Goal: Information Seeking & Learning: Learn about a topic

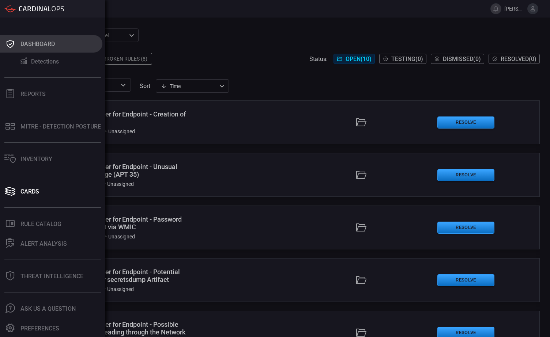
click at [31, 46] on div "Dashboard" at bounding box center [37, 44] width 34 height 7
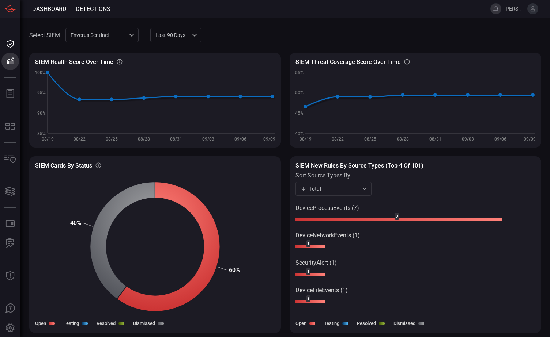
click at [378, 9] on button at bounding box center [495, 8] width 11 height 11
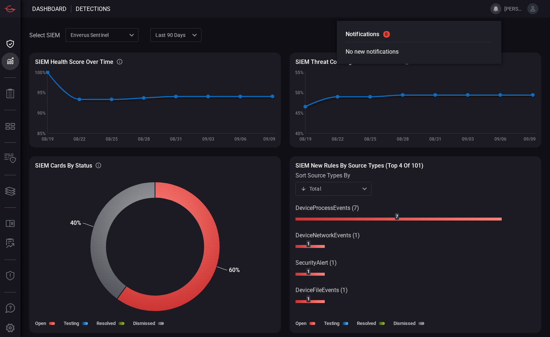
click at [367, 34] on h2 "Notifications 0" at bounding box center [419, 36] width 147 height 13
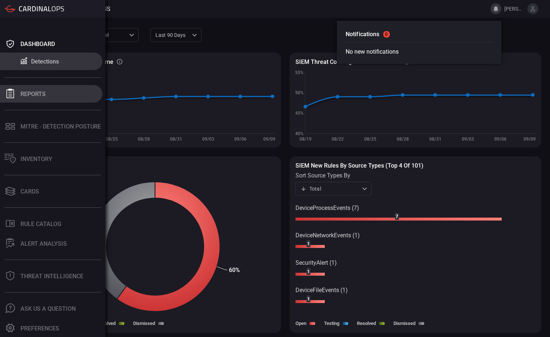
click at [9, 97] on icon at bounding box center [10, 94] width 10 height 10
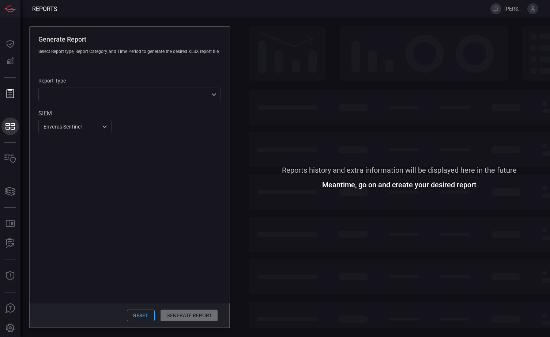
click at [7, 131] on icon at bounding box center [10, 126] width 12 height 10
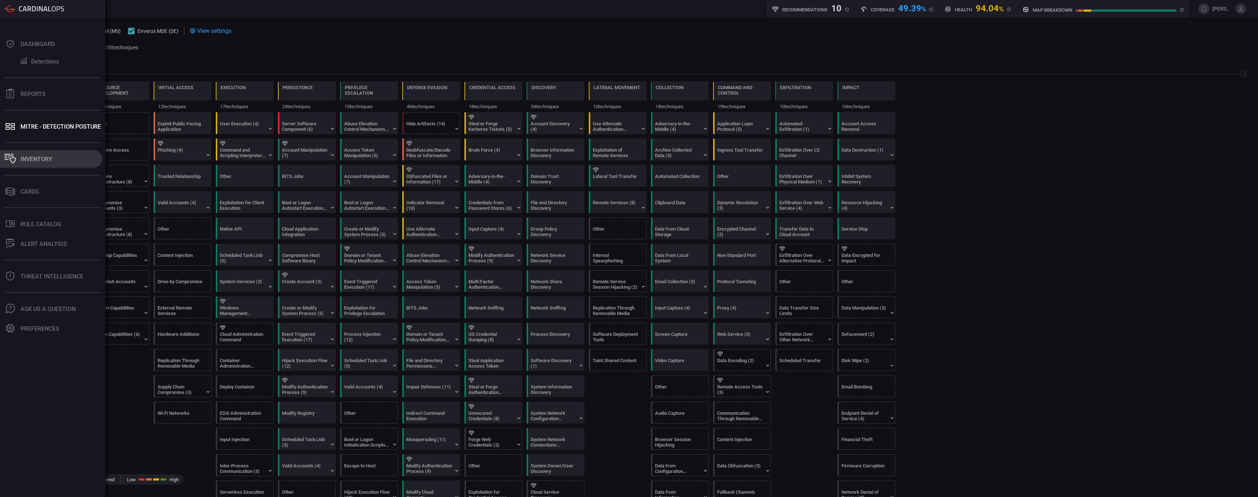
click at [34, 159] on div "Inventory" at bounding box center [36, 159] width 32 height 7
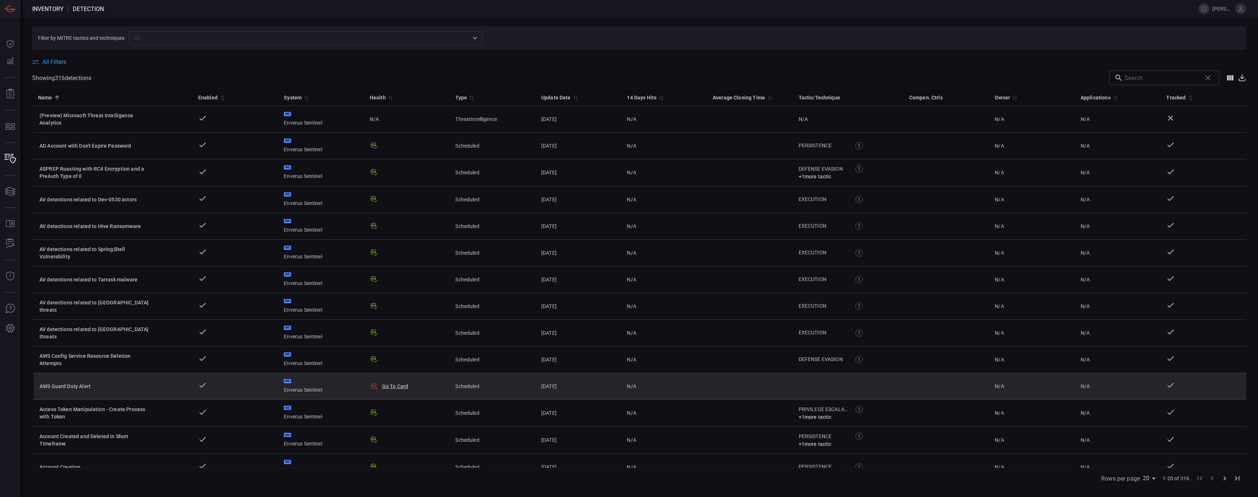
click at [86, 327] on div "AWS Guard Duty Alert" at bounding box center [94, 386] width 110 height 7
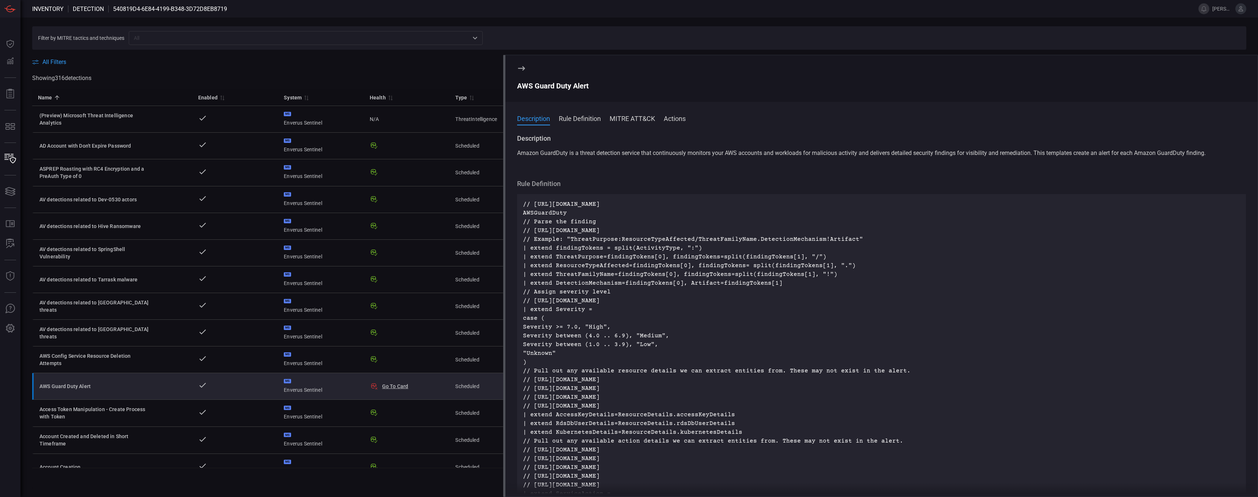
click at [378, 117] on button "Rule Definition" at bounding box center [580, 118] width 42 height 9
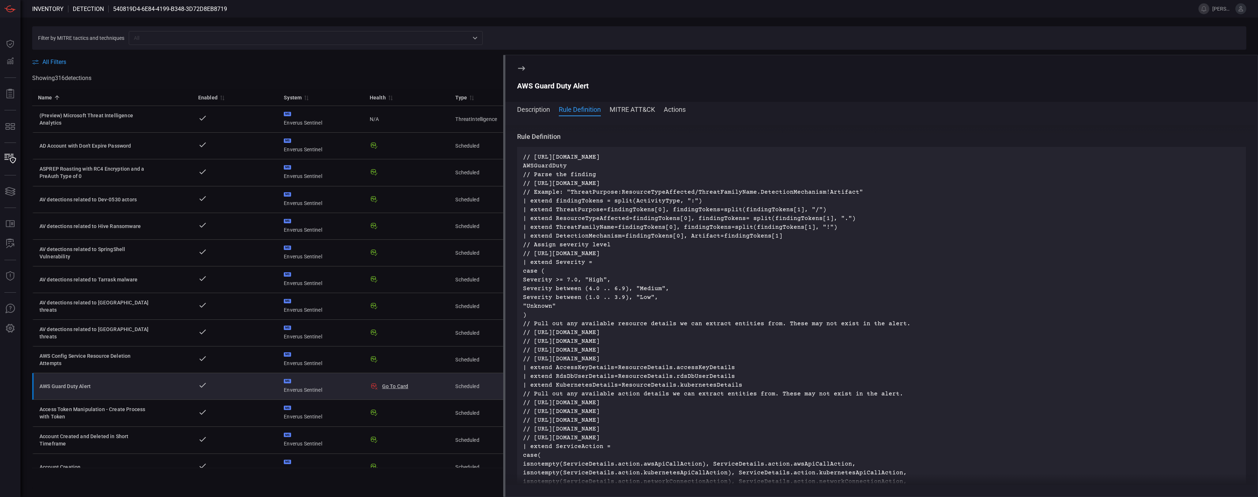
click at [378, 113] on span at bounding box center [881, 119] width 752 height 12
click at [378, 108] on button "MITRE ATT&CK" at bounding box center [632, 109] width 45 height 9
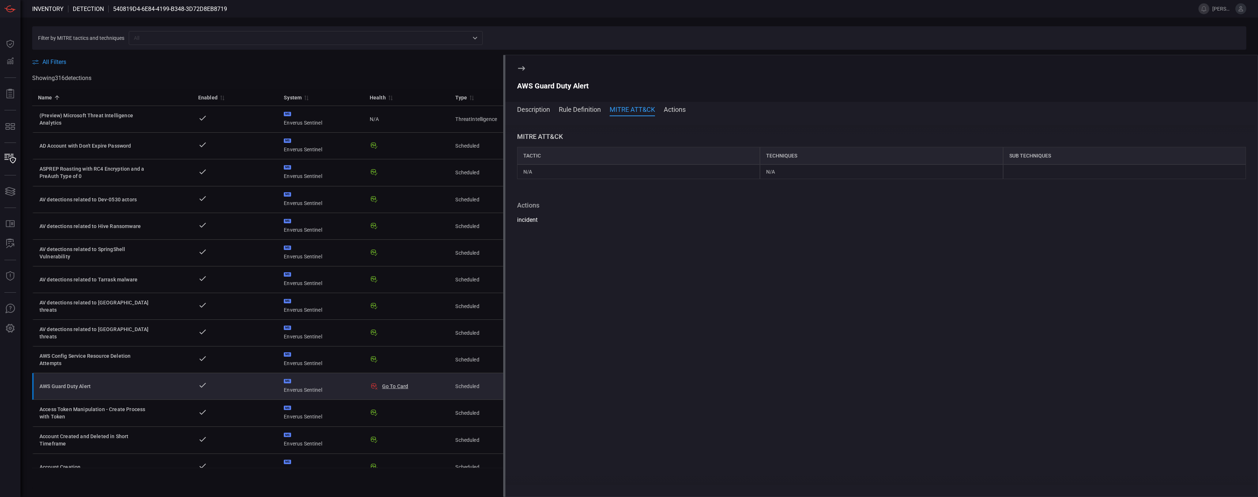
click at [378, 110] on button "Actions" at bounding box center [675, 109] width 22 height 9
click at [378, 68] on icon at bounding box center [521, 68] width 7 height 4
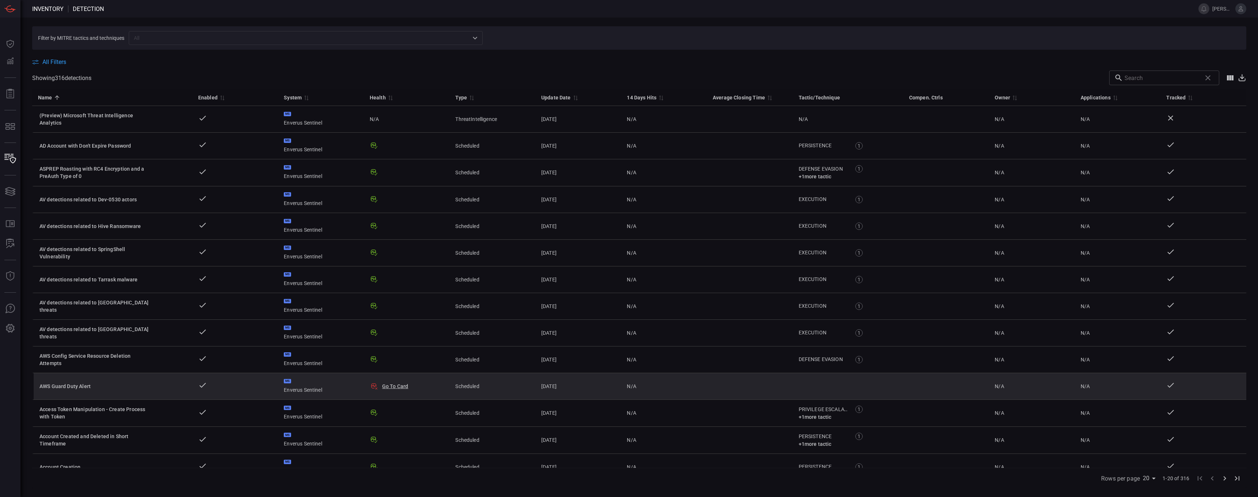
click at [378, 327] on button "Go To Card" at bounding box center [395, 386] width 26 height 7
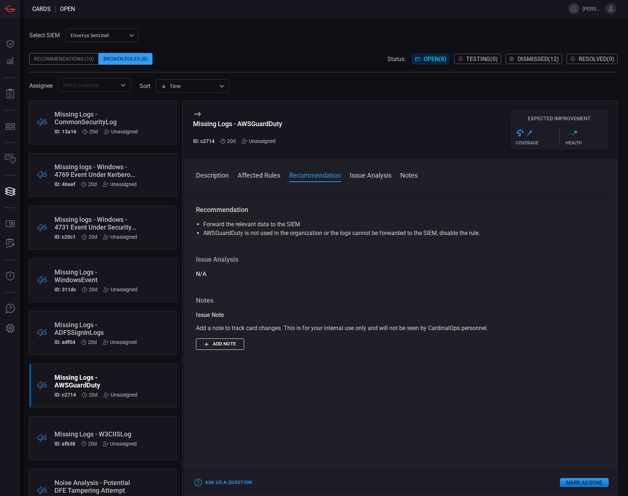
scroll to position [110, 0]
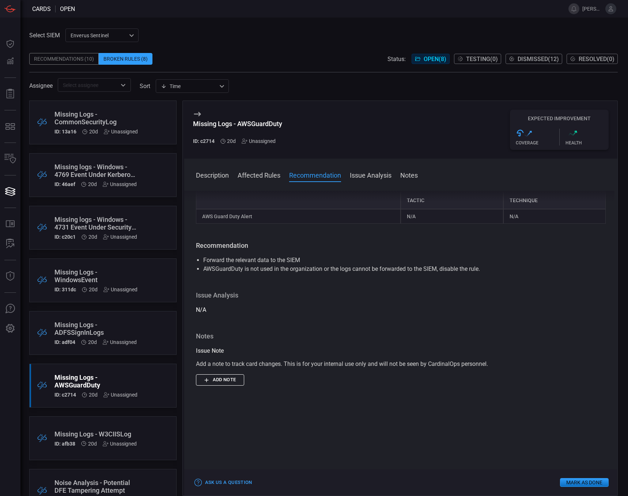
click at [253, 173] on button "Affected Rules" at bounding box center [259, 174] width 43 height 9
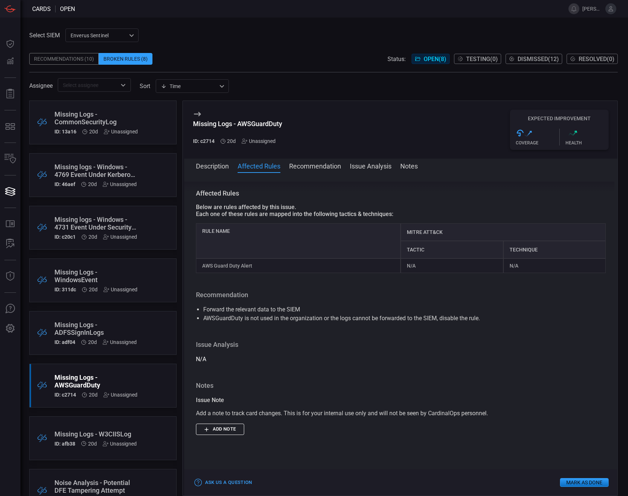
click at [356, 165] on button "Issue Analysis" at bounding box center [371, 165] width 42 height 9
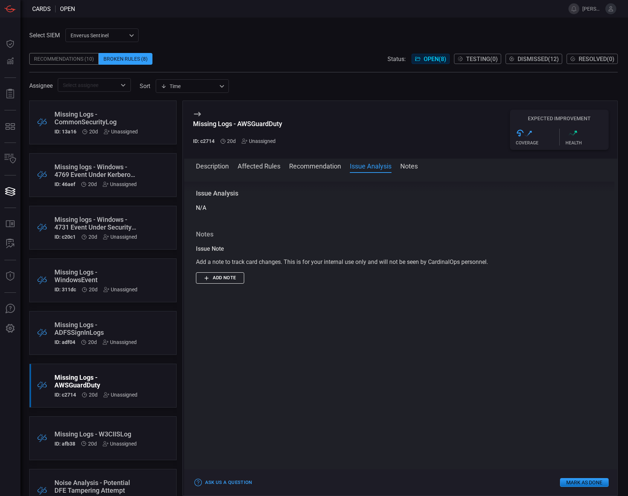
click at [316, 167] on button "Recommendation" at bounding box center [315, 165] width 52 height 9
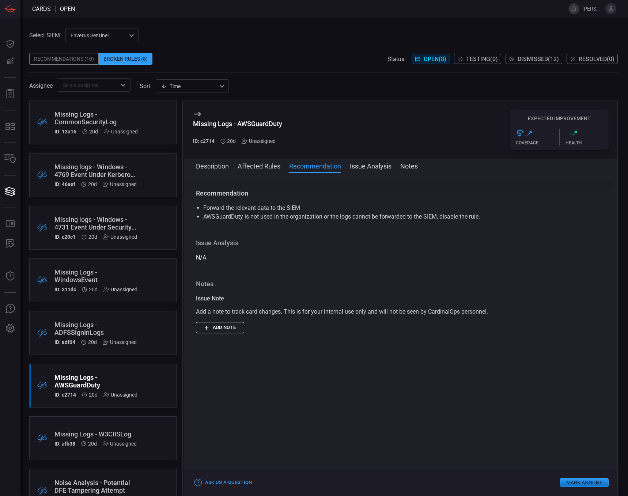
click at [244, 168] on button "Affected Rules" at bounding box center [259, 165] width 43 height 9
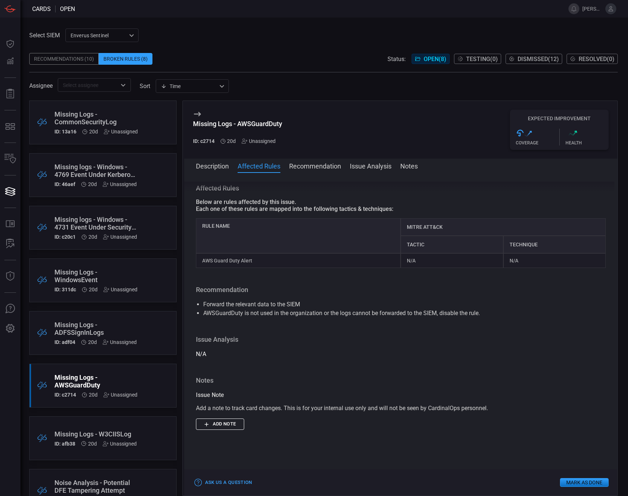
scroll to position [51, 0]
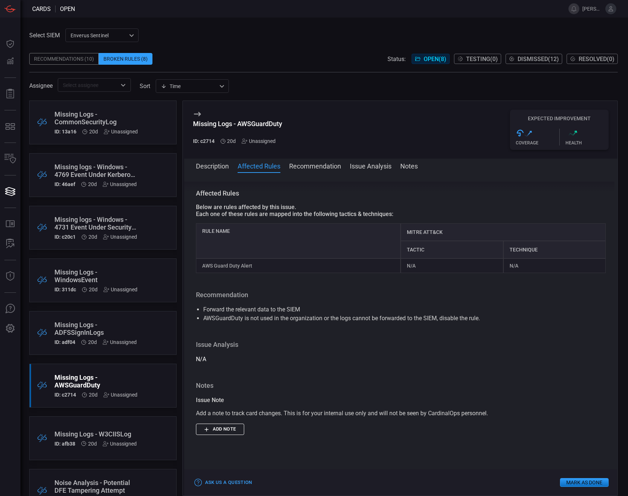
click at [211, 169] on button "Description" at bounding box center [212, 165] width 33 height 9
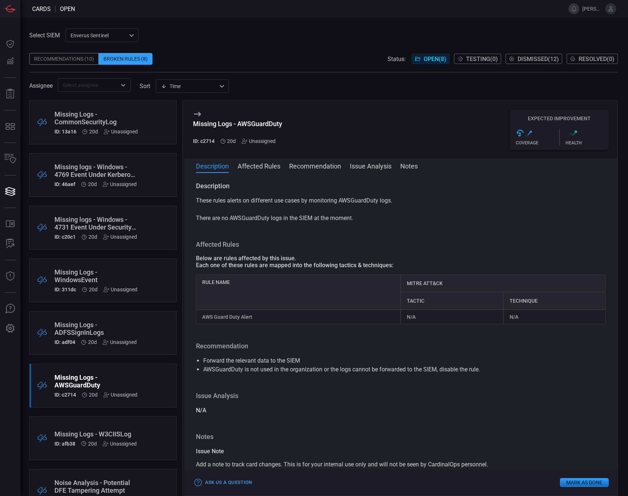
click at [378, 167] on button "Notes" at bounding box center [409, 165] width 18 height 9
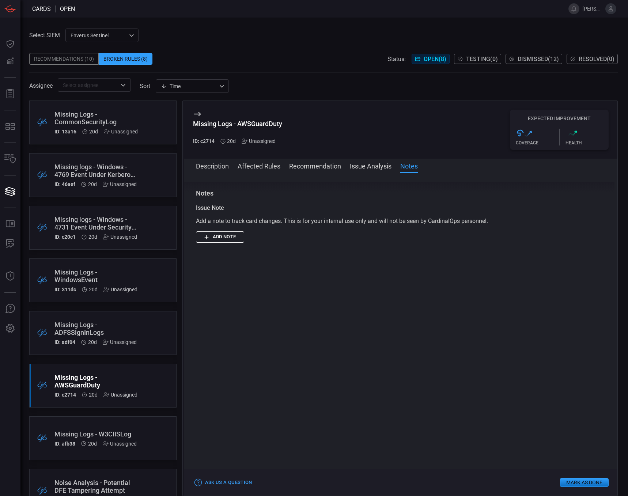
click at [219, 167] on button "Description" at bounding box center [212, 165] width 33 height 9
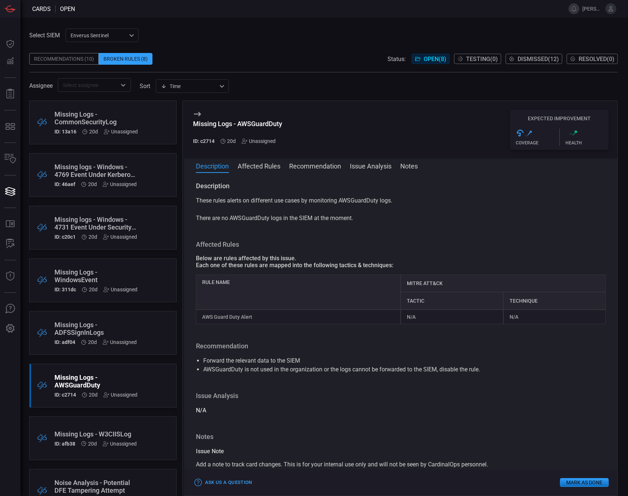
click at [77, 327] on div "Missing Logs - ADFSSignInLogs" at bounding box center [95, 328] width 82 height 15
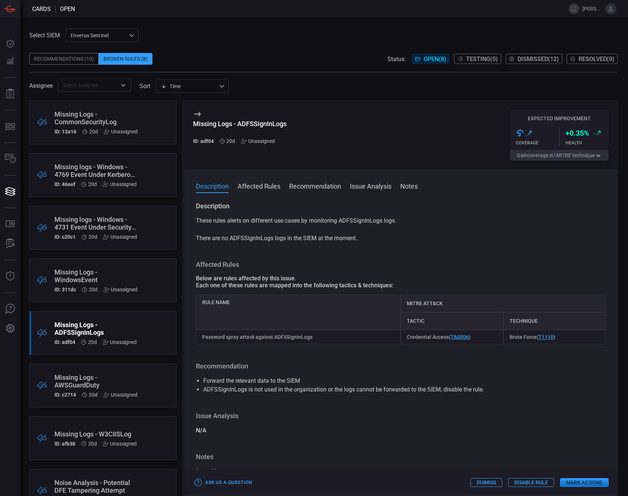
click at [82, 325] on div "Missing Logs - ADFSSignInLogs" at bounding box center [95, 328] width 82 height 15
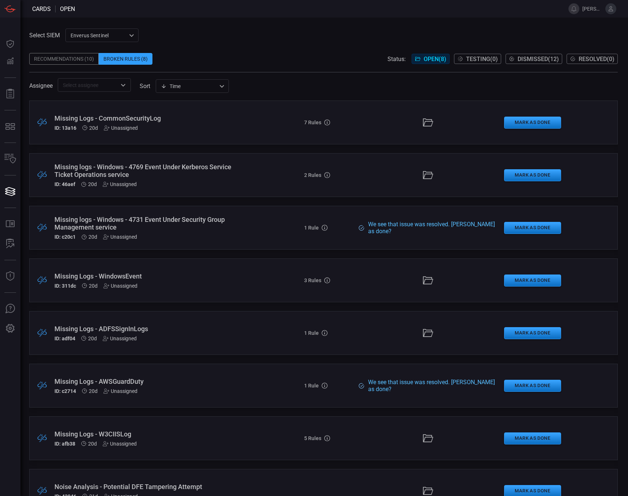
click at [99, 327] on div "Missing Logs - AWSGuardDuty" at bounding box center [149, 382] width 190 height 8
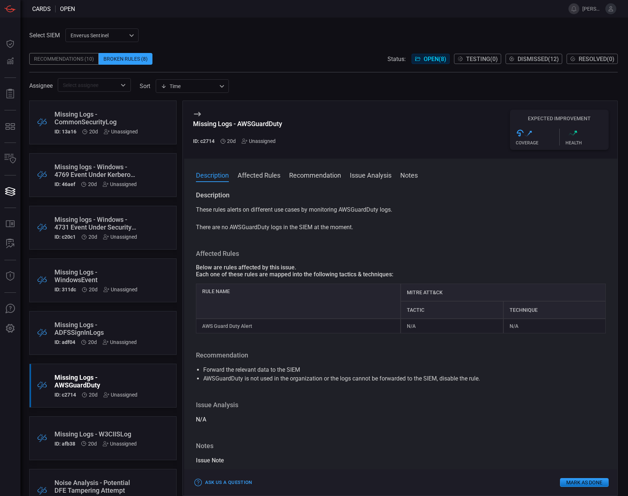
click at [67, 58] on div "Recommendations (10)" at bounding box center [63, 59] width 69 height 12
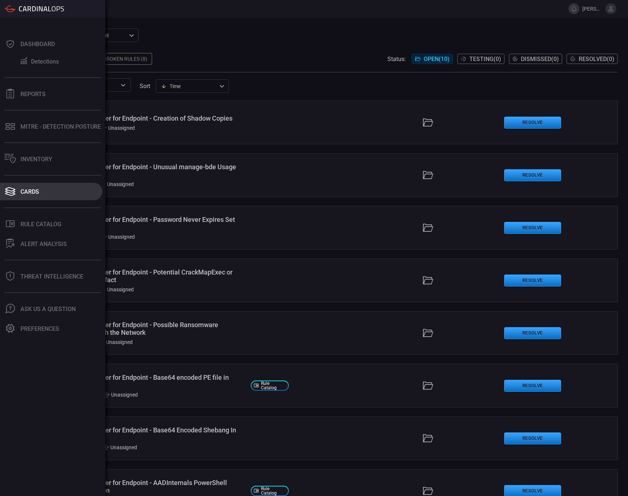
click at [28, 192] on div "Cards" at bounding box center [29, 191] width 19 height 7
click at [32, 192] on div "Cards" at bounding box center [29, 191] width 19 height 7
click at [40, 155] on button "Inventory" at bounding box center [51, 159] width 102 height 18
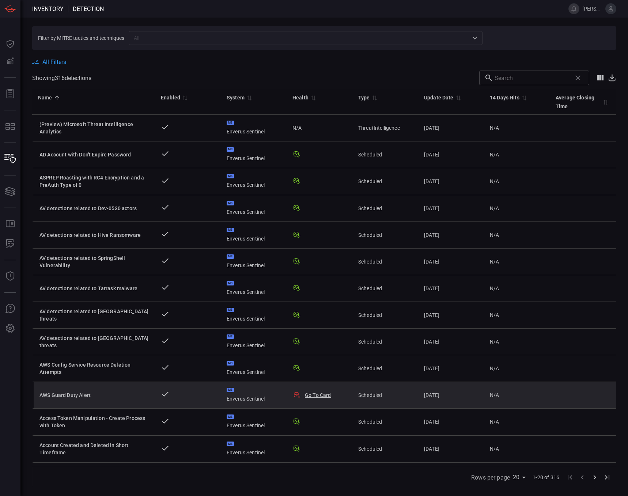
click at [245, 327] on div "MS Enverus Sentinel" at bounding box center [254, 395] width 54 height 15
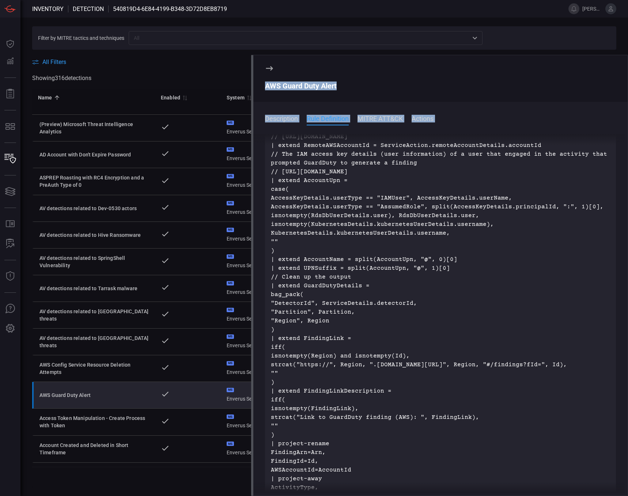
scroll to position [850, 0]
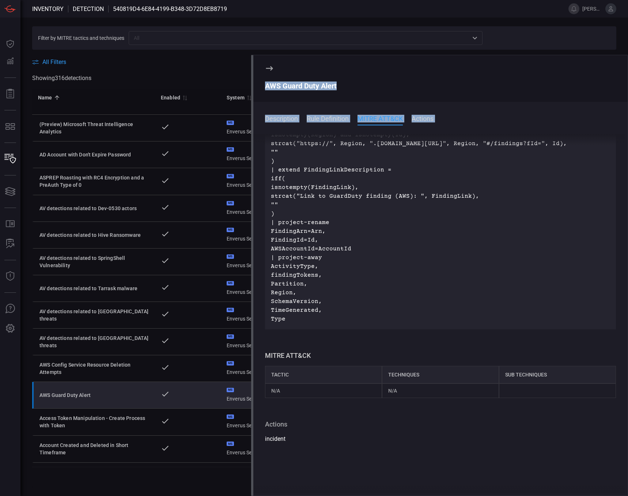
drag, startPoint x: 270, startPoint y: 220, endPoint x: 345, endPoint y: 340, distance: 141.4
drag, startPoint x: 345, startPoint y: 340, endPoint x: 285, endPoint y: 274, distance: 89.0
copy p "// https://docs.aws.amazon.com/guardduty/latest/ug/guardduty_findings.html AWSG…"
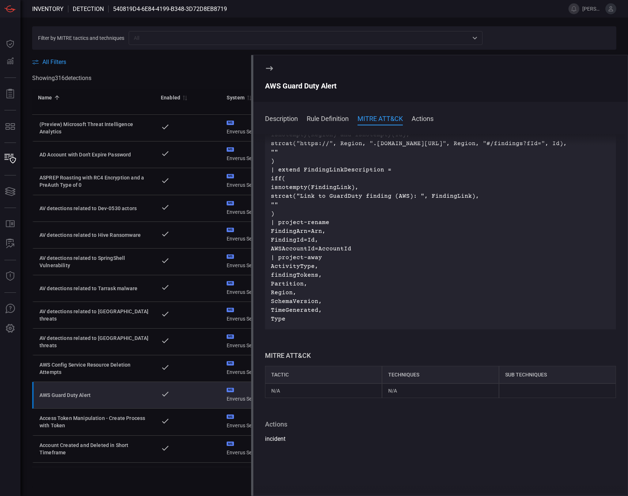
click at [271, 69] on icon at bounding box center [269, 68] width 9 height 9
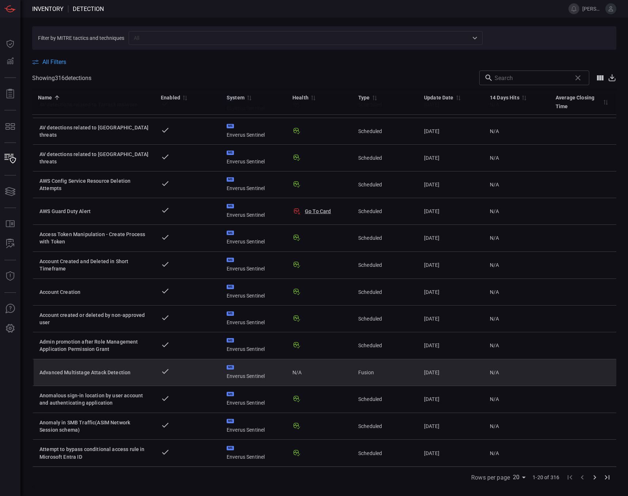
scroll to position [189, 0]
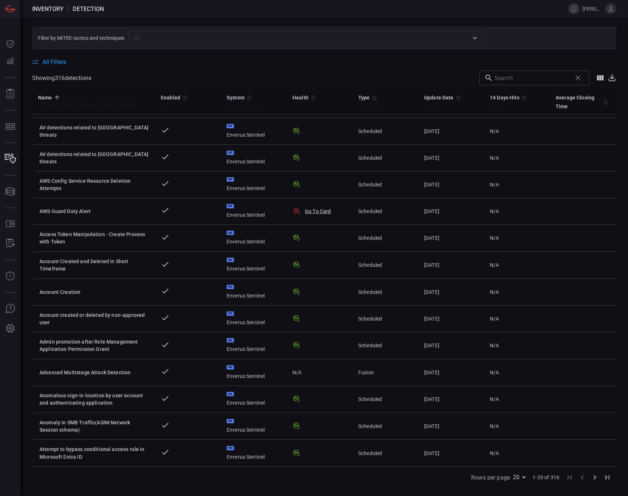
click at [378, 327] on body "Inventory Detection jared.roese Dashboard Dashboard Detections Detections Repor…" at bounding box center [314, 248] width 628 height 496
click at [378, 327] on li "50" at bounding box center [521, 467] width 18 height 13
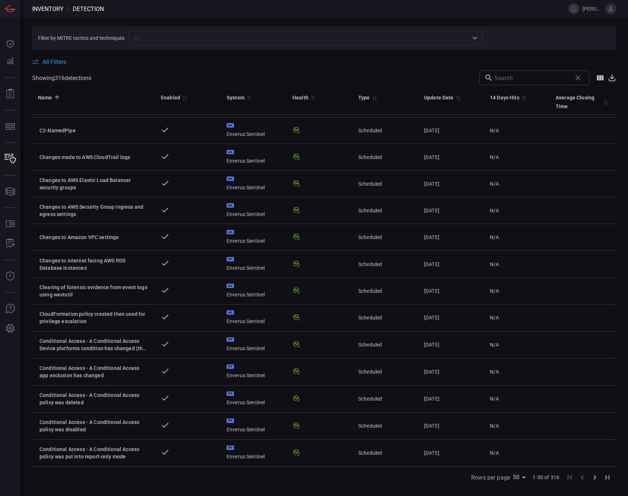
scroll to position [995, 0]
click at [378, 327] on body "Inventory Detection jared.roese Dashboard Dashboard Detections Detections Repor…" at bounding box center [314, 248] width 628 height 496
click at [378, 327] on li "75" at bounding box center [521, 480] width 18 height 13
type input "75"
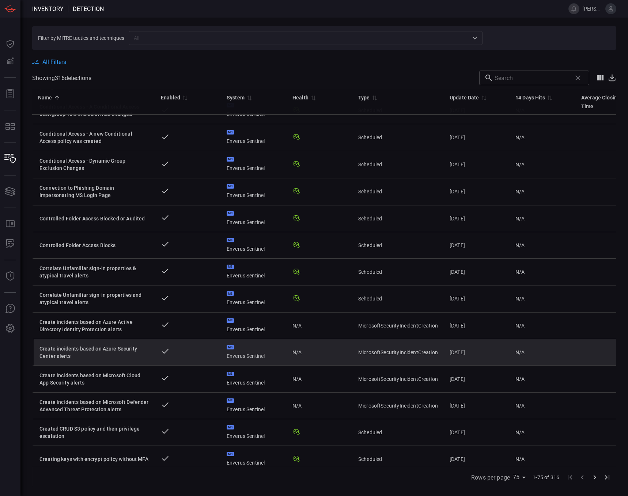
scroll to position [1409, 0]
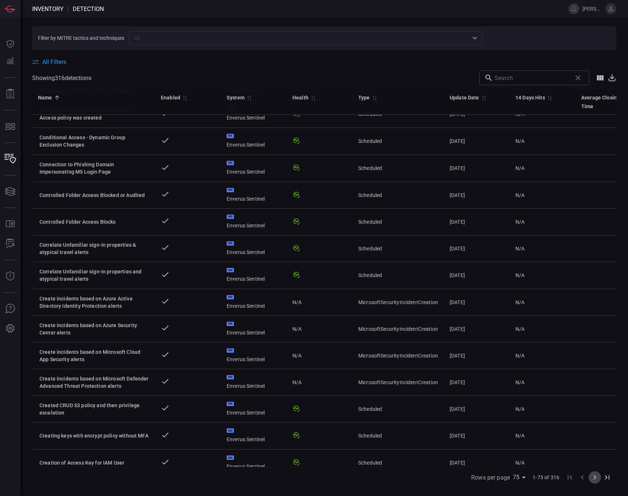
click at [378, 327] on icon "Go to next page" at bounding box center [595, 477] width 9 height 9
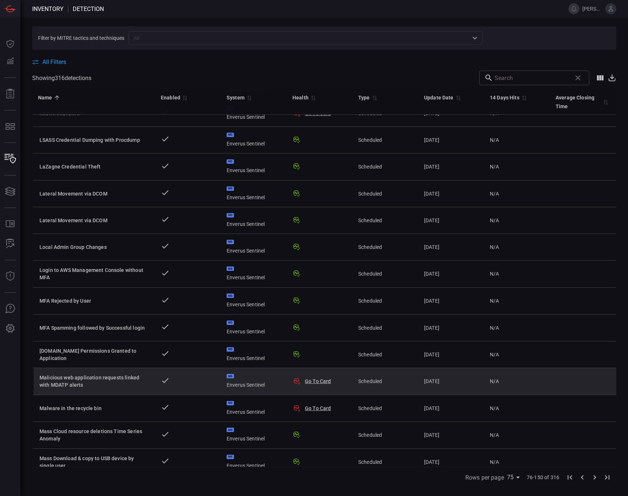
click at [207, 327] on td at bounding box center [188, 381] width 66 height 27
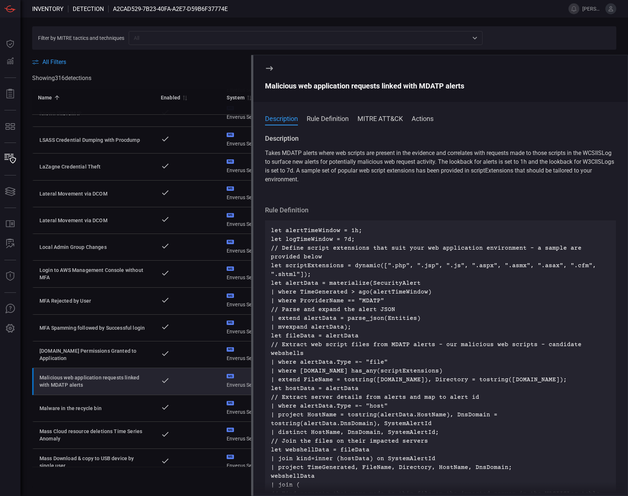
click at [269, 68] on icon at bounding box center [269, 68] width 7 height 4
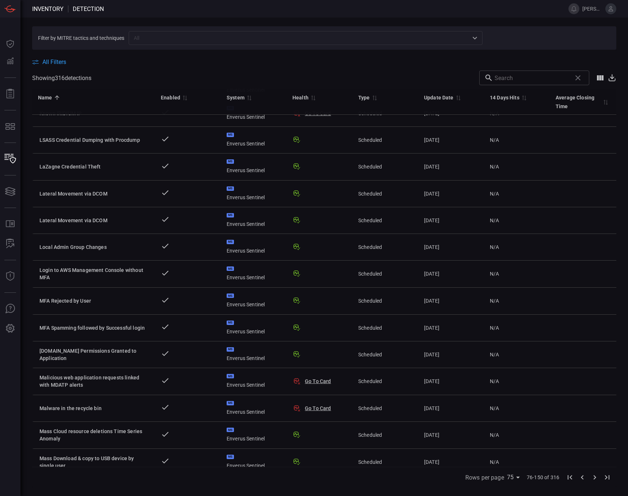
click at [328, 327] on button "Go To Card" at bounding box center [318, 381] width 26 height 7
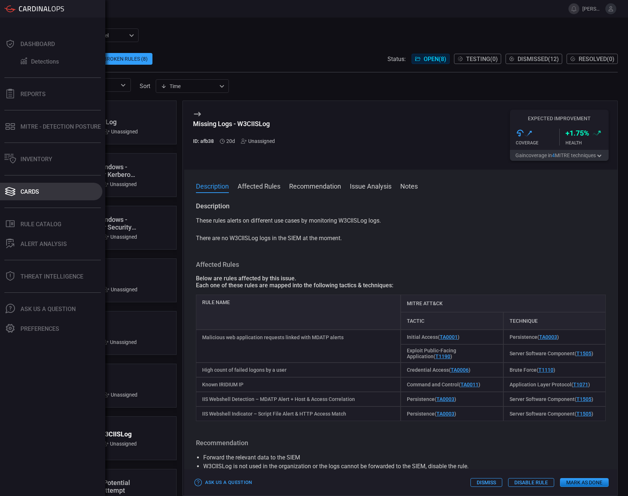
click at [31, 193] on div "Cards" at bounding box center [29, 191] width 19 height 7
click at [33, 160] on div "Inventory" at bounding box center [36, 159] width 32 height 7
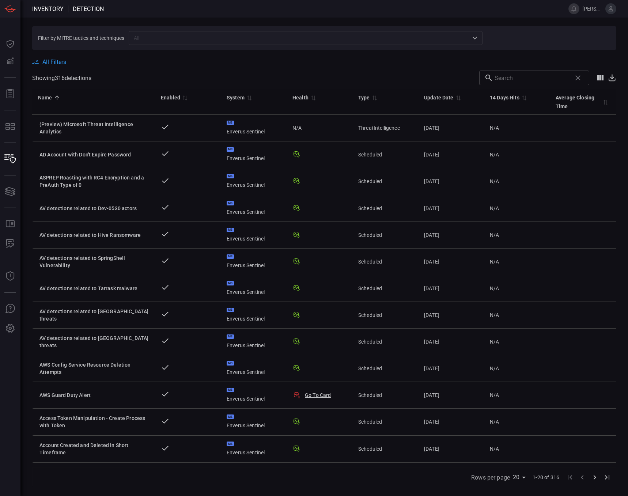
scroll to position [189, 0]
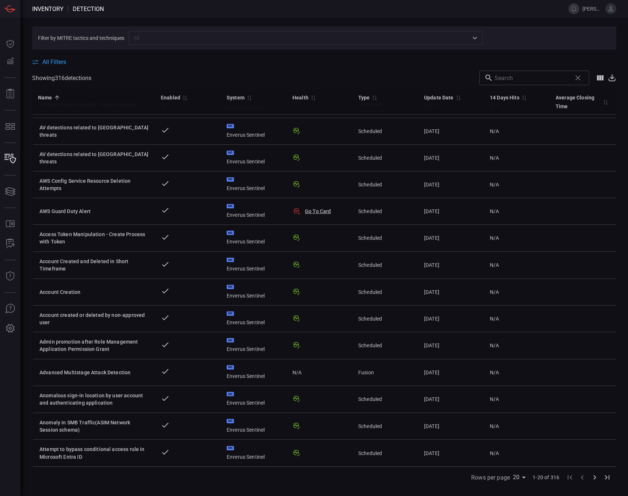
click at [378, 327] on icon "Go to next page" at bounding box center [595, 477] width 9 height 9
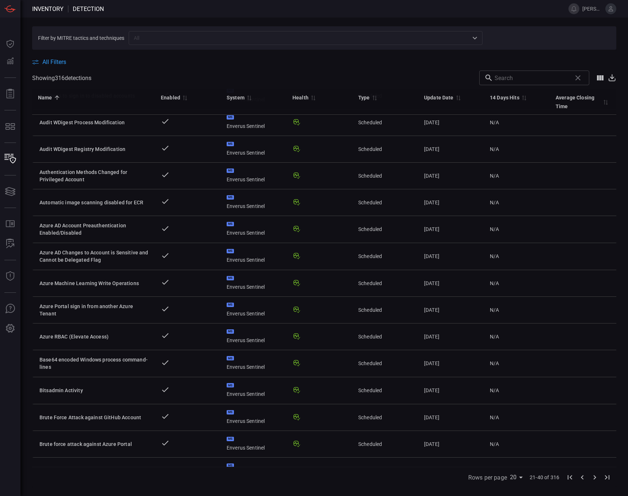
scroll to position [189, 0]
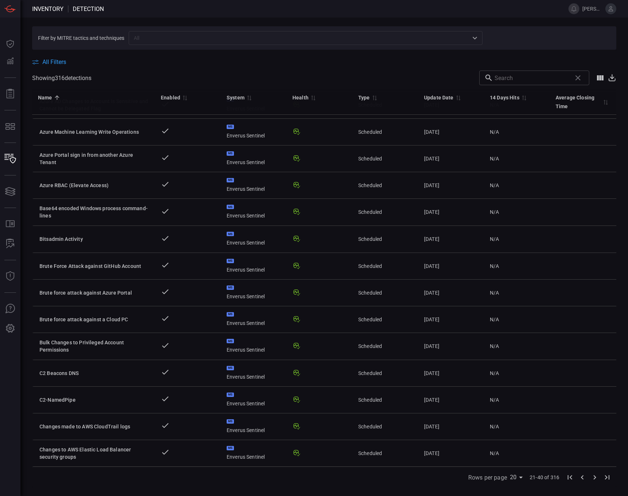
click at [378, 327] on icon "Go to next page" at bounding box center [595, 477] width 9 height 9
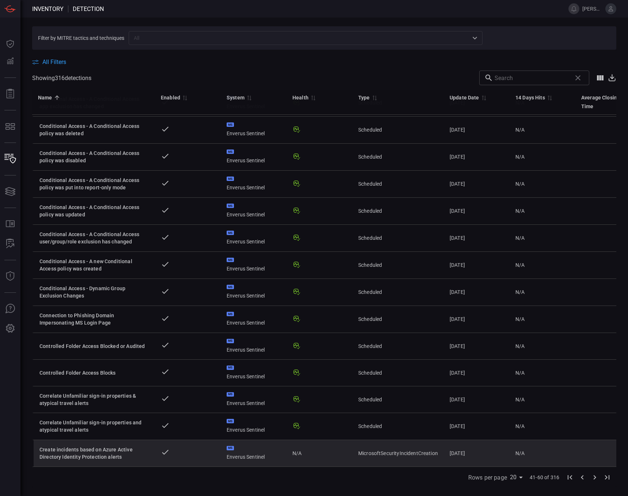
scroll to position [192, 0]
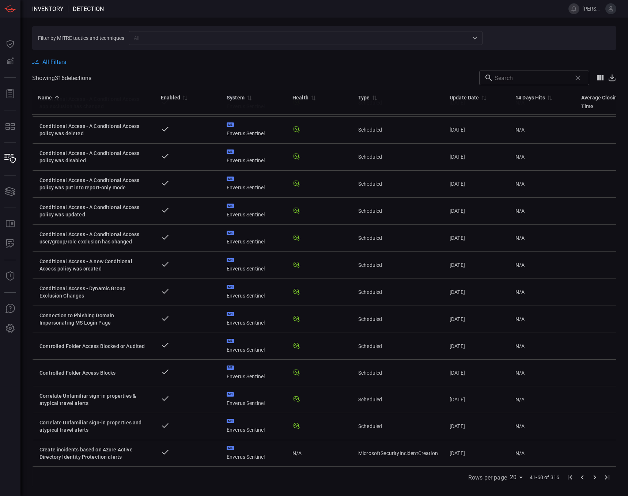
click at [378, 327] on icon "Go to next page" at bounding box center [595, 477] width 3 height 4
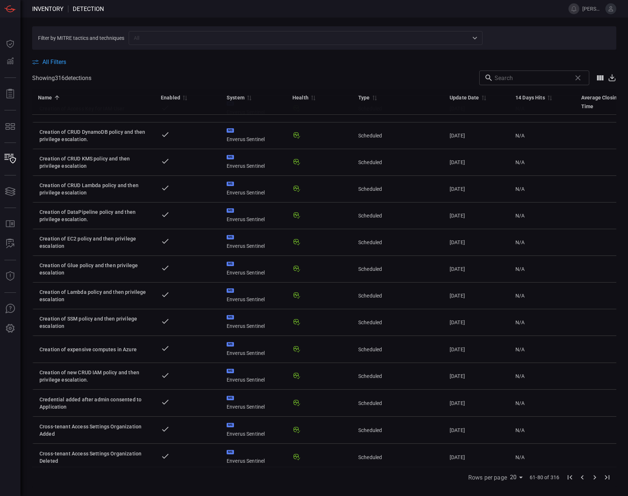
scroll to position [190, 0]
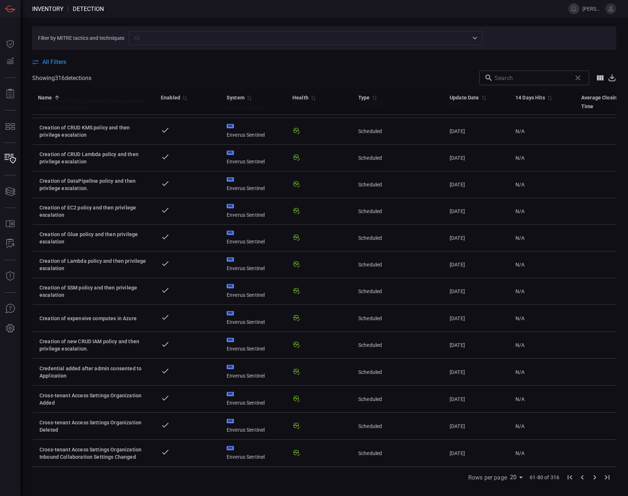
click at [378, 327] on icon "Go to next page" at bounding box center [595, 477] width 9 height 9
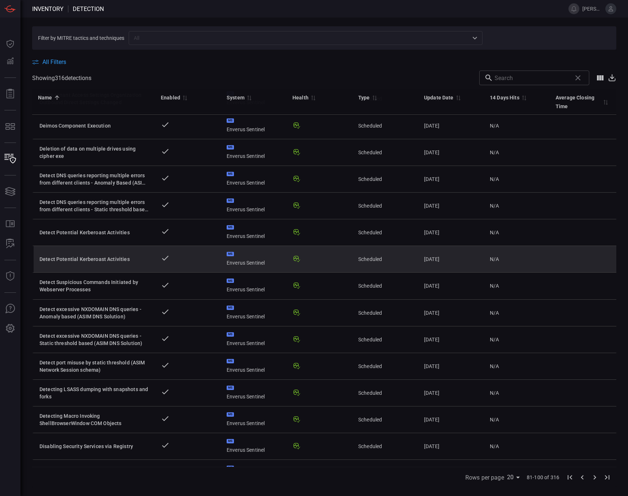
scroll to position [189, 0]
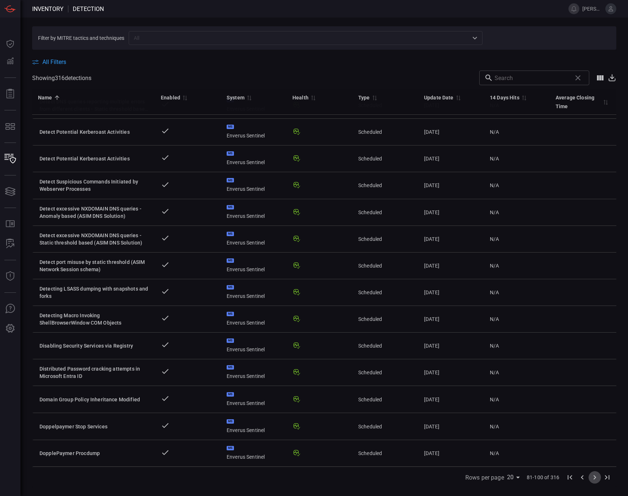
click at [378, 327] on icon "Go to next page" at bounding box center [595, 477] width 9 height 9
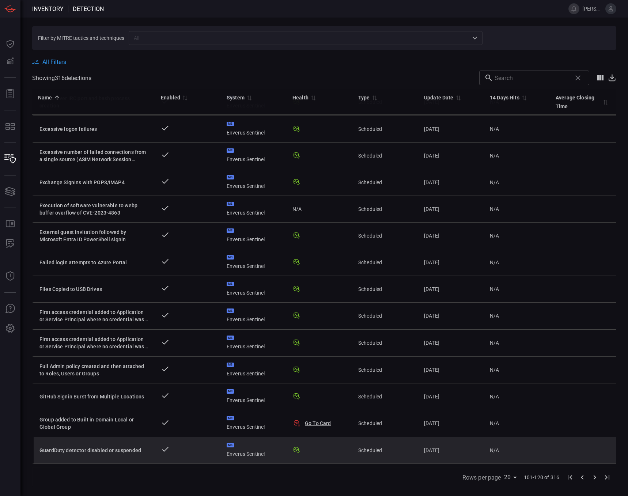
scroll to position [0, 0]
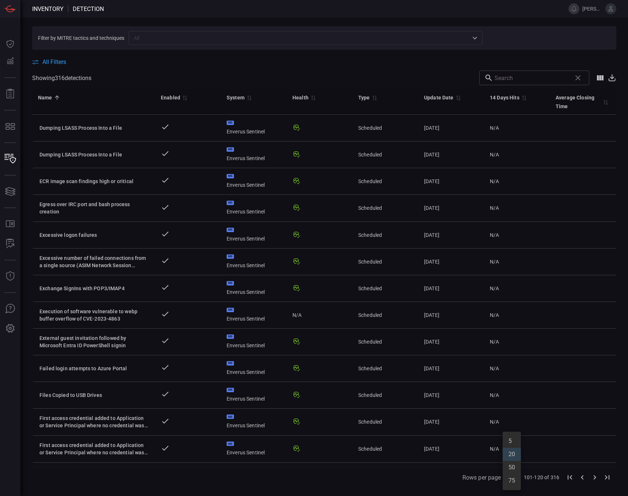
click at [378, 327] on body "Inventory Detection jared.roese Dashboard Dashboard Detections Detections Repor…" at bounding box center [314, 248] width 628 height 496
click at [378, 327] on li "75" at bounding box center [512, 480] width 18 height 13
type input "75"
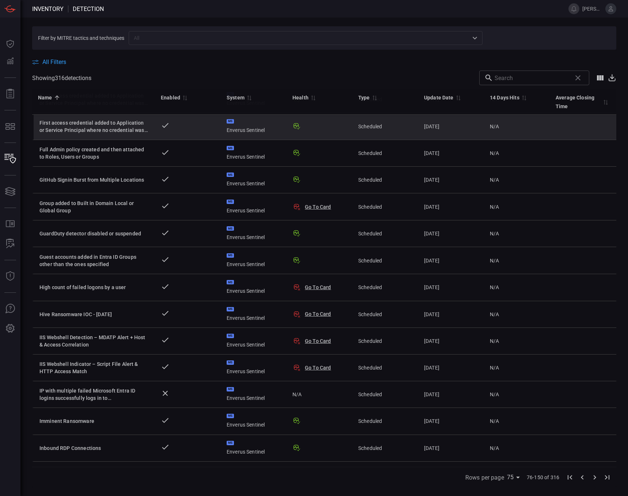
scroll to position [1024, 0]
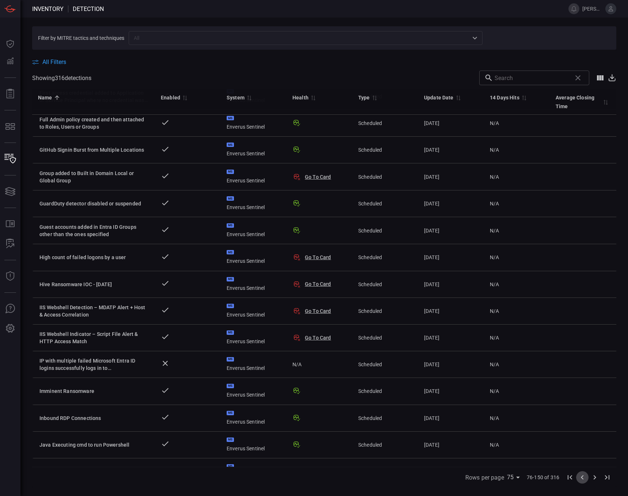
click at [378, 327] on icon "Go to previous page" at bounding box center [582, 477] width 9 height 9
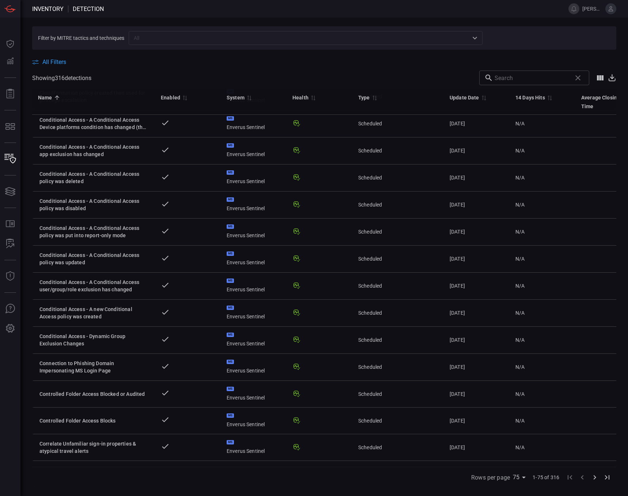
scroll to position [1609, 0]
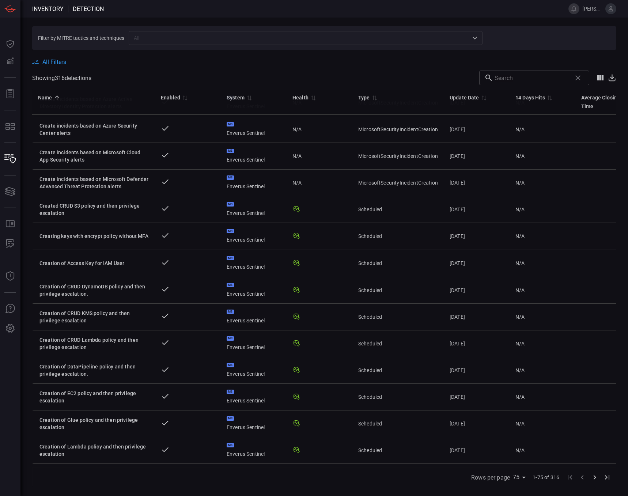
click at [378, 327] on icon "Go to next page" at bounding box center [595, 477] width 9 height 9
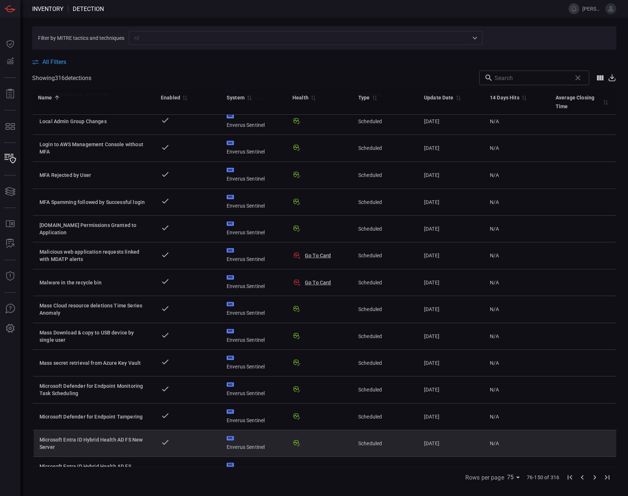
scroll to position [1534, 0]
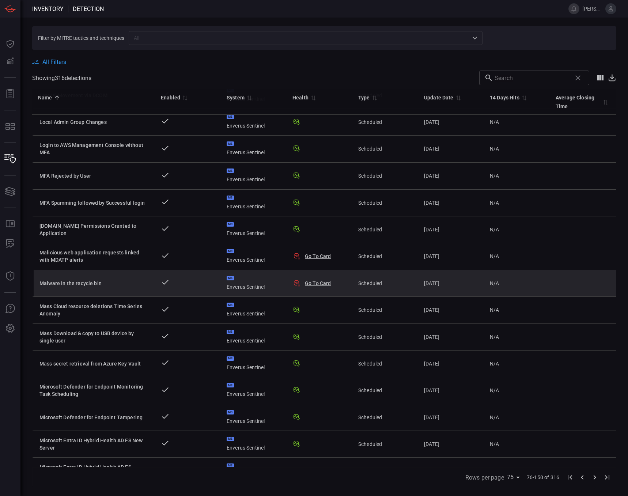
click at [159, 277] on td at bounding box center [188, 283] width 66 height 27
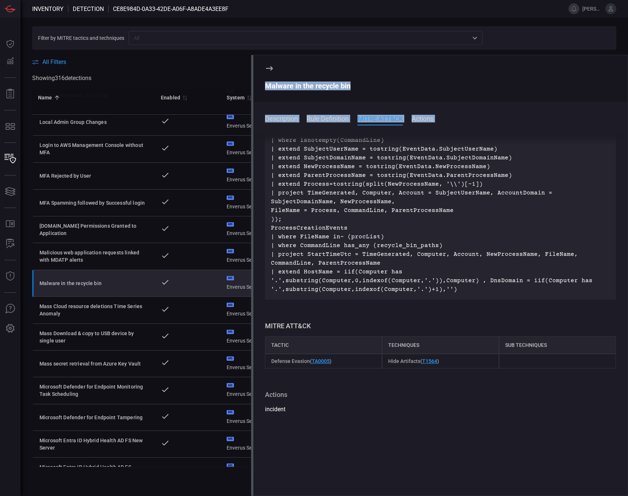
scroll to position [227, 0]
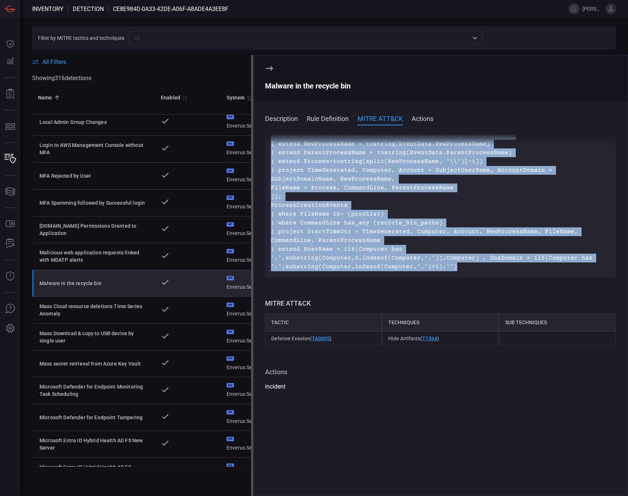
drag, startPoint x: 271, startPoint y: 220, endPoint x: 582, endPoint y: 280, distance: 317.5
click at [378, 277] on div "let procList = externaldata(Process:string) [@"https://raw.githubusercontent.co…" at bounding box center [440, 126] width 351 height 301
copy p "let procList = externaldata(Process:string) [@"https://raw.githubusercontent.co…"
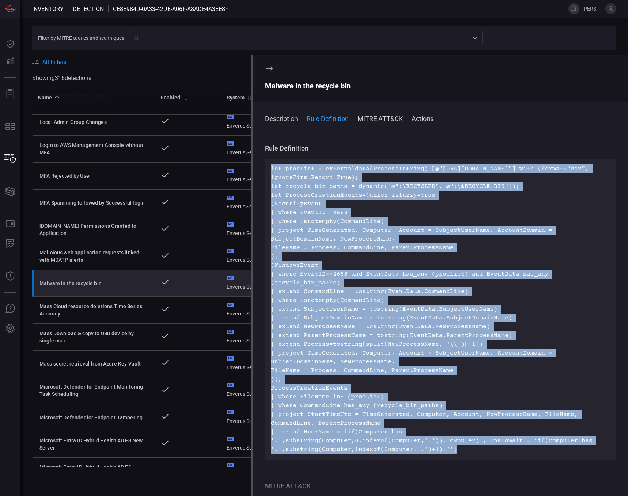
scroll to position [44, 0]
click at [320, 325] on p "let procList = externaldata(Process:string) [@"https://raw.githubusercontent.co…" at bounding box center [440, 310] width 339 height 290
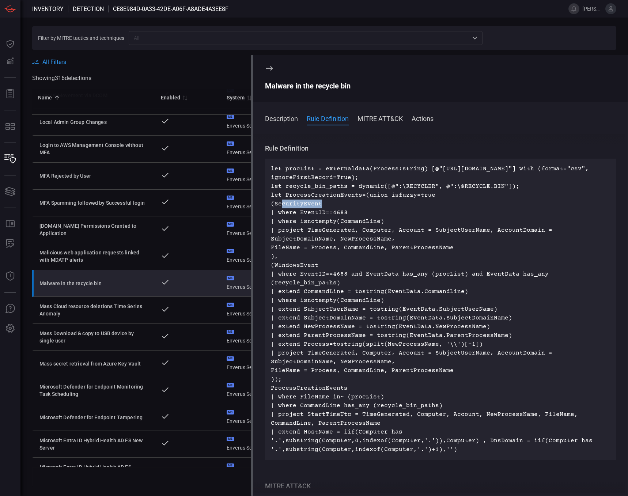
drag, startPoint x: 325, startPoint y: 218, endPoint x: 282, endPoint y: 223, distance: 42.7
click at [282, 223] on p "let procList = externaldata(Process:string) [@"https://raw.githubusercontent.co…" at bounding box center [440, 310] width 339 height 290
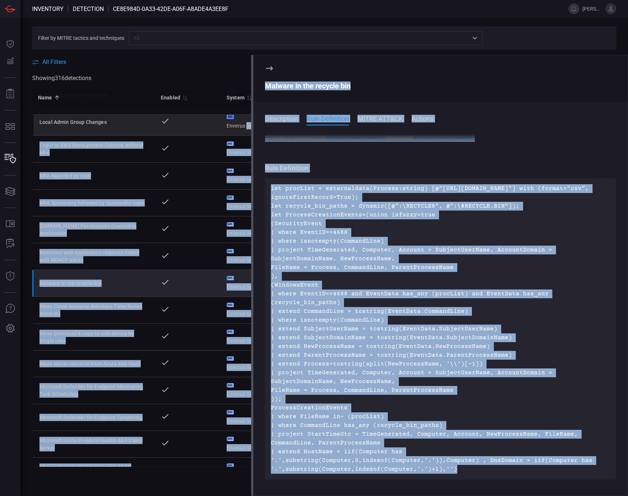
scroll to position [0, 0]
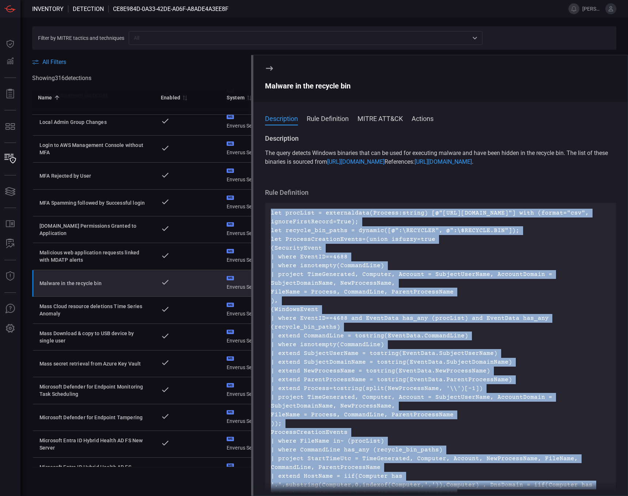
drag, startPoint x: 567, startPoint y: 276, endPoint x: 271, endPoint y: 223, distance: 300.9
click at [271, 223] on div "let procList = externaldata(Process:string) [@"https://raw.githubusercontent.co…" at bounding box center [440, 353] width 351 height 301
drag, startPoint x: 271, startPoint y: 223, endPoint x: 292, endPoint y: 222, distance: 21.3
copy p "let procList = externaldata(Process:string) [@"https://raw.githubusercontent.co…"
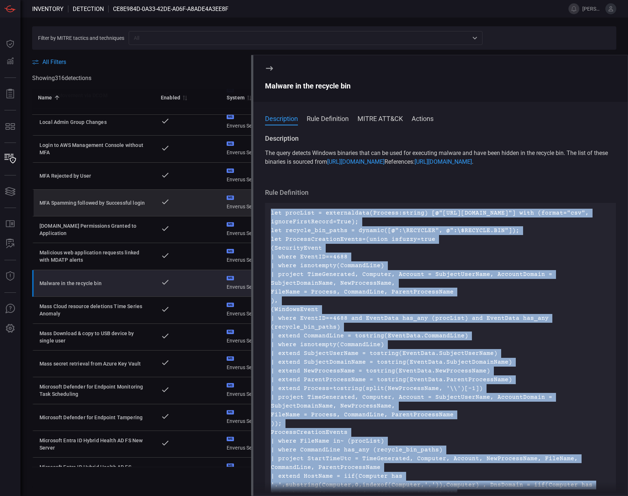
drag, startPoint x: 270, startPoint y: 66, endPoint x: 454, endPoint y: 195, distance: 224.6
click at [270, 66] on icon at bounding box center [269, 68] width 9 height 9
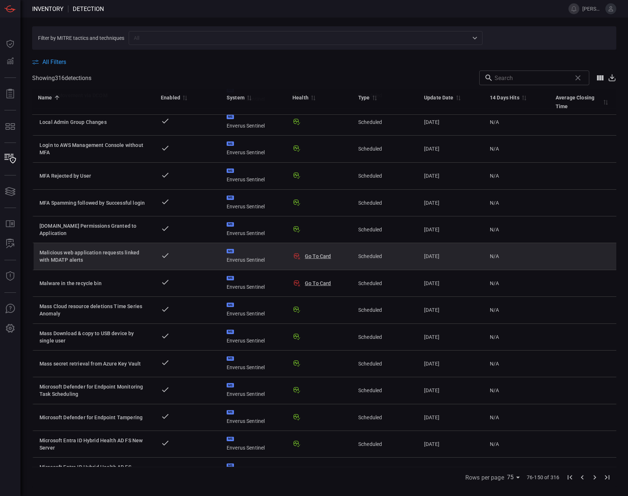
click at [191, 254] on td at bounding box center [188, 256] width 66 height 27
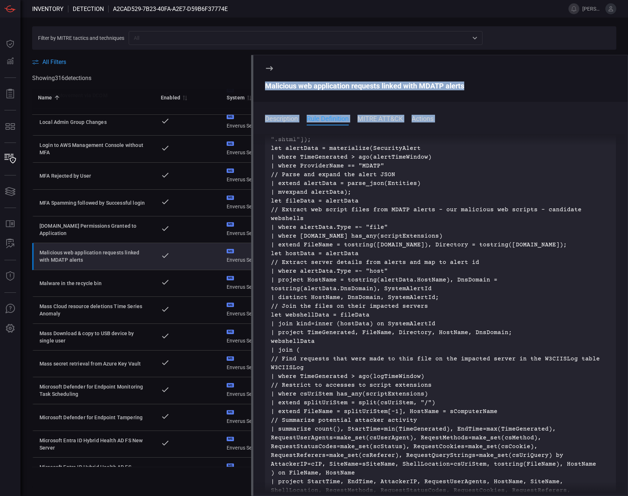
scroll to position [186, 0]
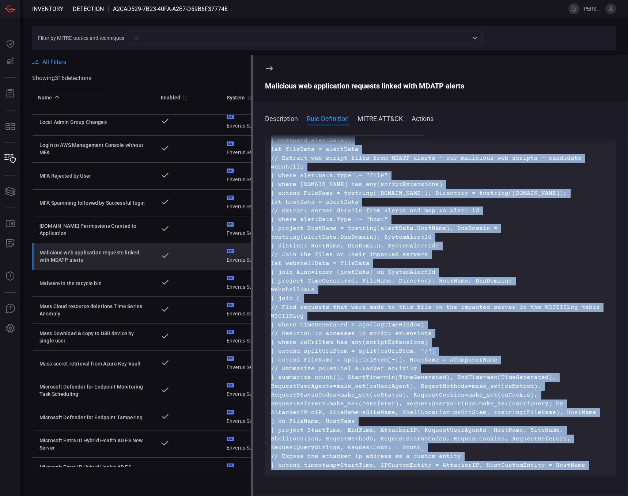
drag, startPoint x: 271, startPoint y: 232, endPoint x: 590, endPoint y: 468, distance: 396.8
click at [378, 327] on span "Description Takes MDATP alerts where web scripts are present in the evidence an…" at bounding box center [440, 276] width 351 height 657
copy span "let alertTimeWindow = 1h; let logTimeWindow = 7d; // Define script extensions t…"
